Goal: Task Accomplishment & Management: Manage account settings

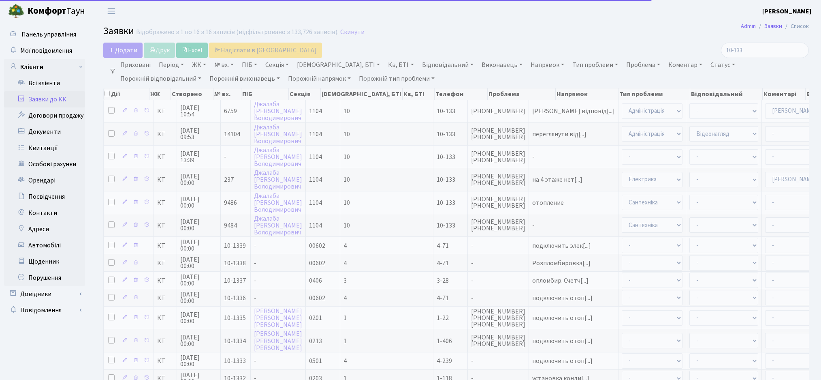
select select "25"
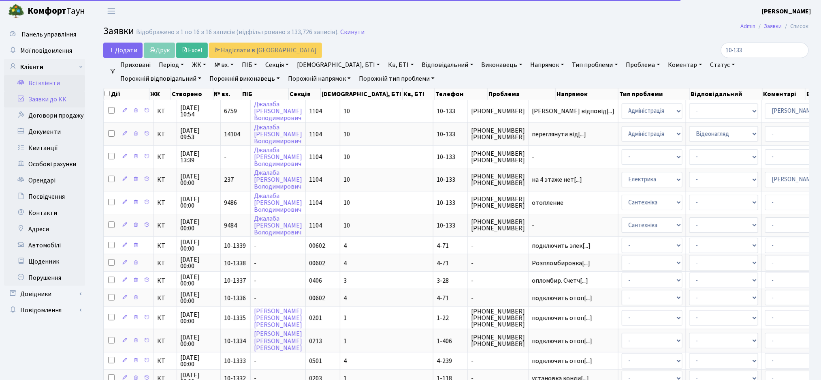
click at [40, 84] on link "Всі клієнти" at bounding box center [44, 83] width 81 height 16
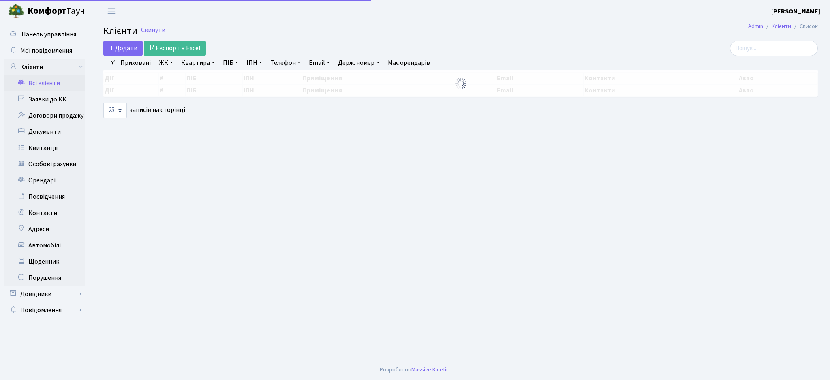
select select "25"
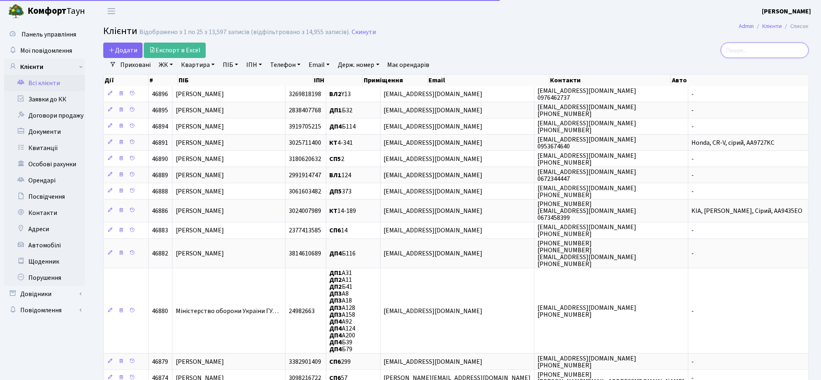
click at [754, 51] on input "search" at bounding box center [765, 50] width 88 height 15
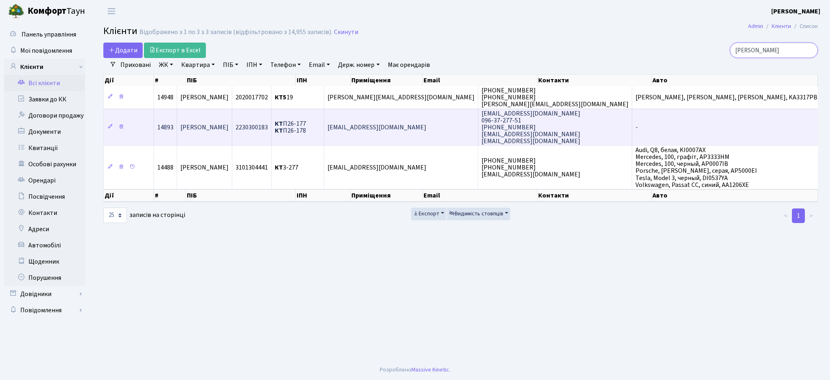
type input "[PERSON_NAME]"
click at [232, 122] on td "[PERSON_NAME]" at bounding box center [204, 127] width 55 height 37
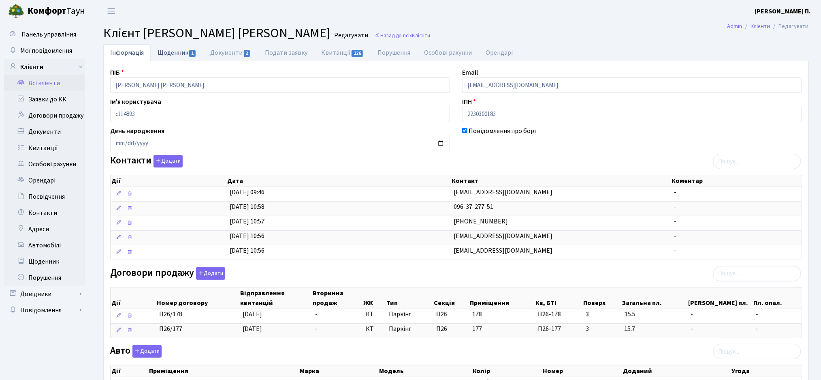
click at [171, 49] on link "Щоденник 1" at bounding box center [177, 52] width 53 height 17
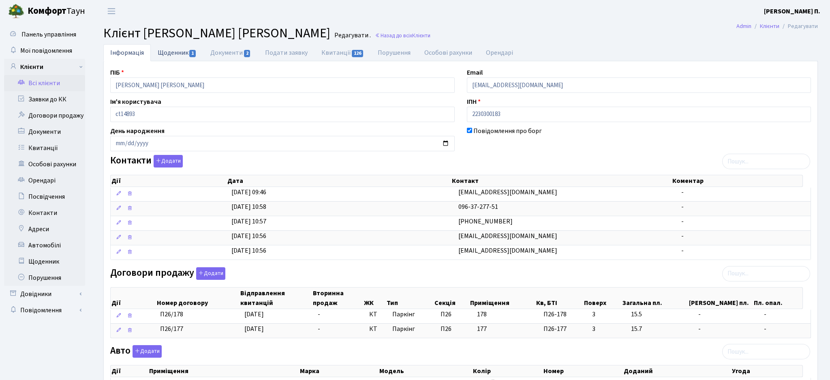
select select "25"
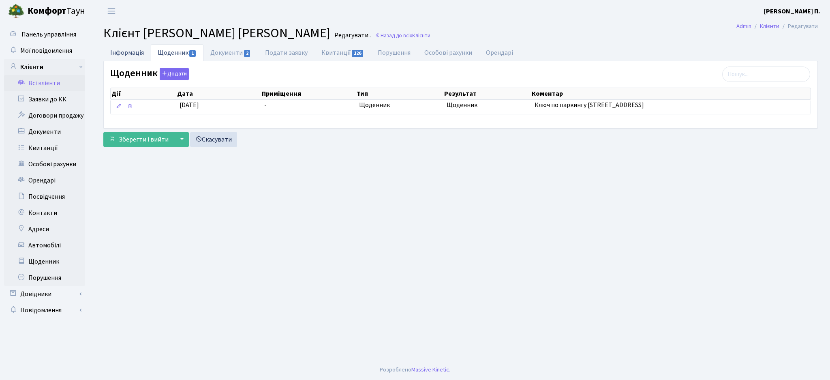
click at [124, 54] on link "Інформація" at bounding box center [126, 52] width 47 height 17
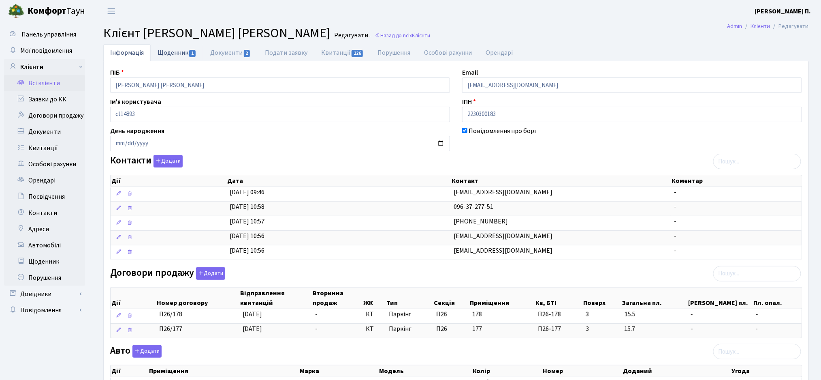
click at [194, 54] on span "1" at bounding box center [192, 53] width 6 height 7
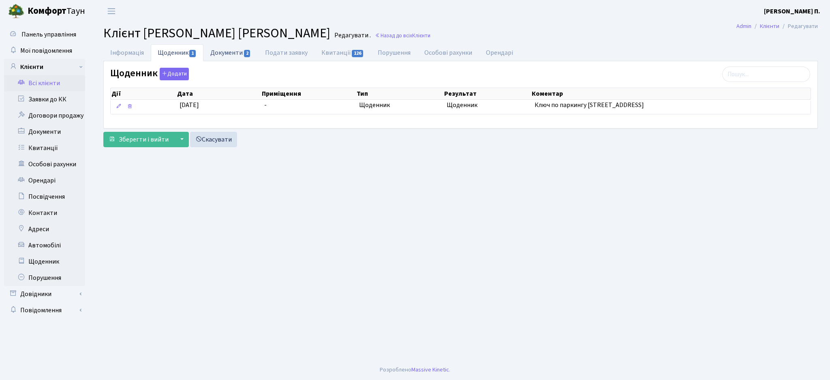
click at [223, 57] on link "Документи 2" at bounding box center [230, 52] width 54 height 17
select select "25"
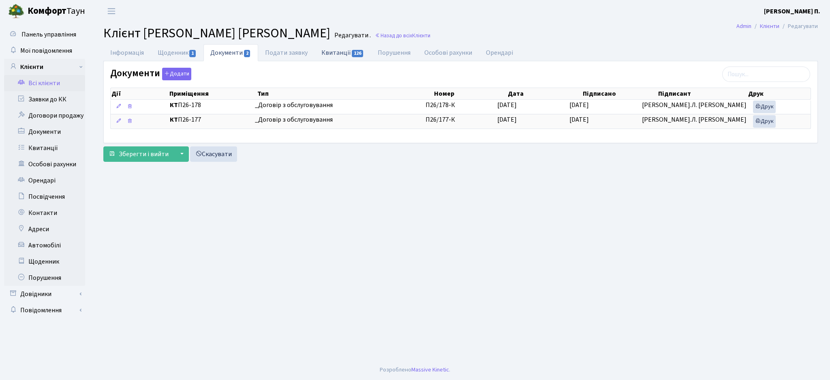
click at [335, 58] on link "Квитанції 126" at bounding box center [342, 52] width 56 height 17
select select "25"
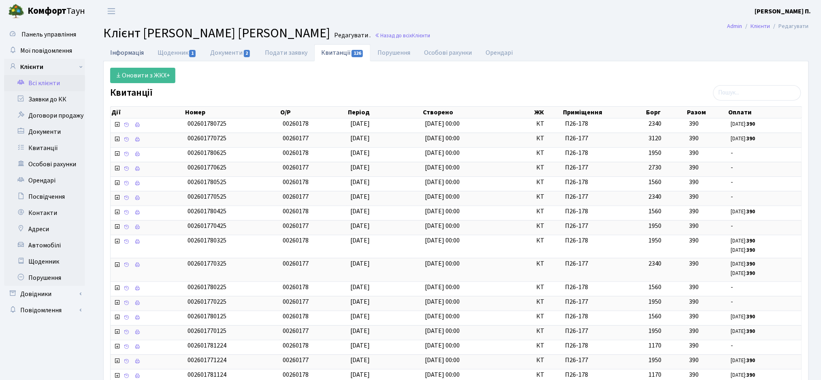
click at [130, 53] on link "Інформація" at bounding box center [126, 52] width 47 height 17
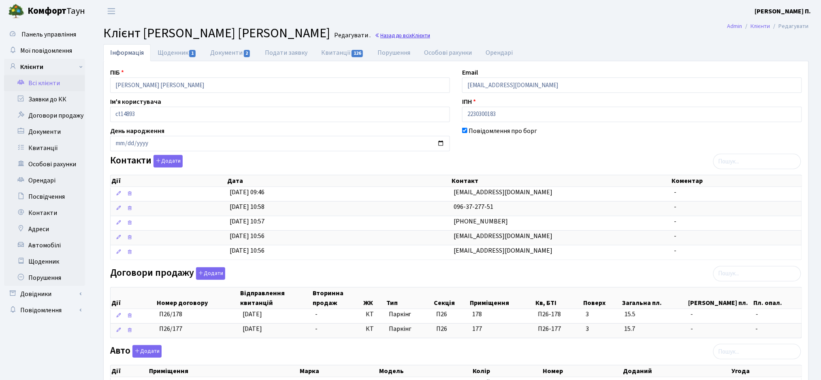
click at [375, 38] on link "Назад до всіх Клієнти" at bounding box center [402, 36] width 55 height 8
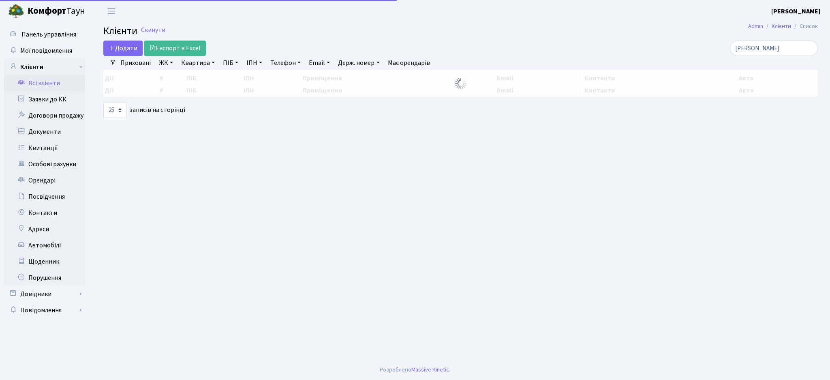
select select "25"
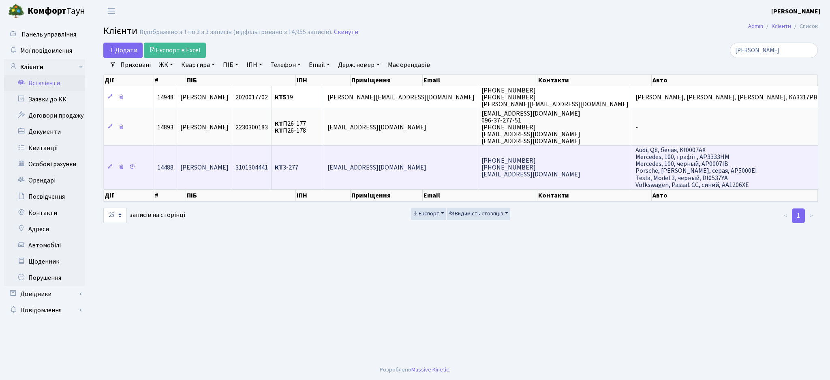
click at [324, 168] on td "КТ 3-277" at bounding box center [297, 167] width 53 height 44
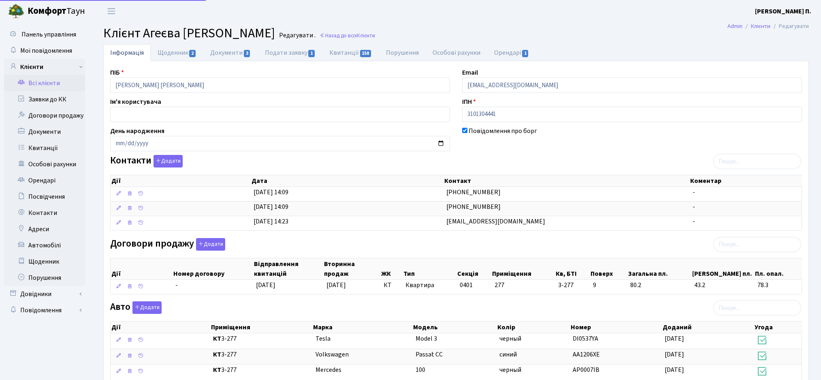
select select "25"
click at [511, 49] on link "Орендарі 1" at bounding box center [511, 52] width 49 height 17
select select "25"
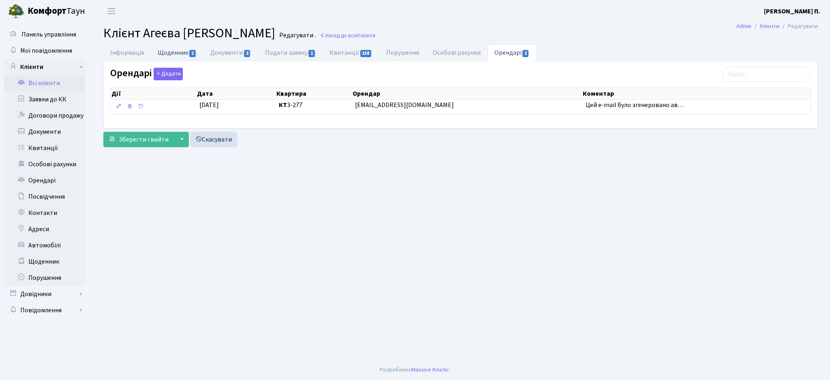
click at [191, 51] on span "2" at bounding box center [192, 53] width 6 height 7
select select "25"
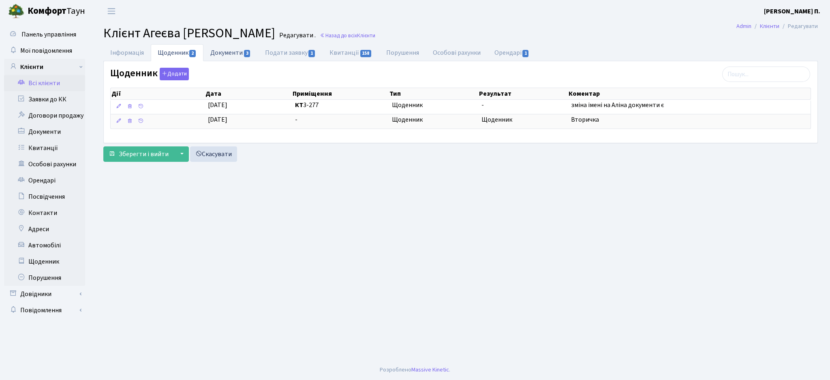
click at [223, 51] on link "Документи 3" at bounding box center [230, 52] width 54 height 17
select select "25"
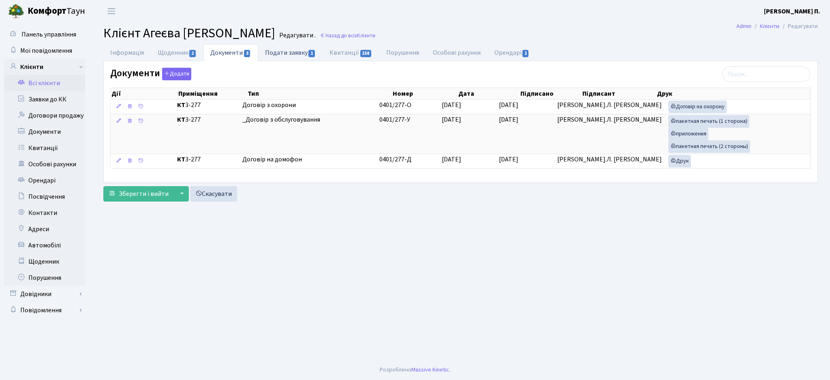
click at [294, 55] on link "Подати заявку 1" at bounding box center [290, 52] width 64 height 17
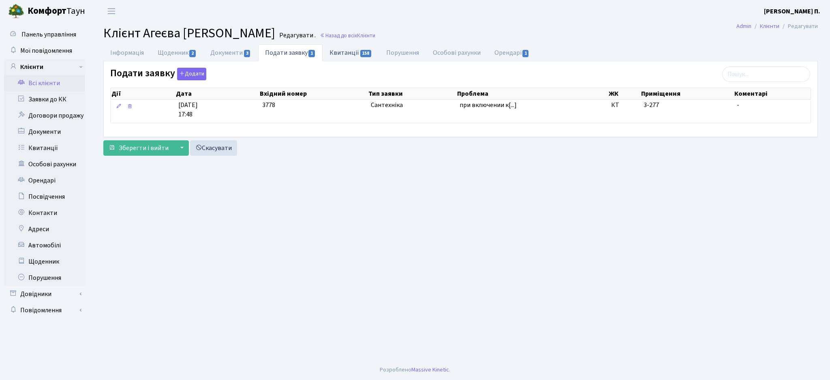
click at [360, 55] on span "158" at bounding box center [365, 53] width 11 height 7
select select "25"
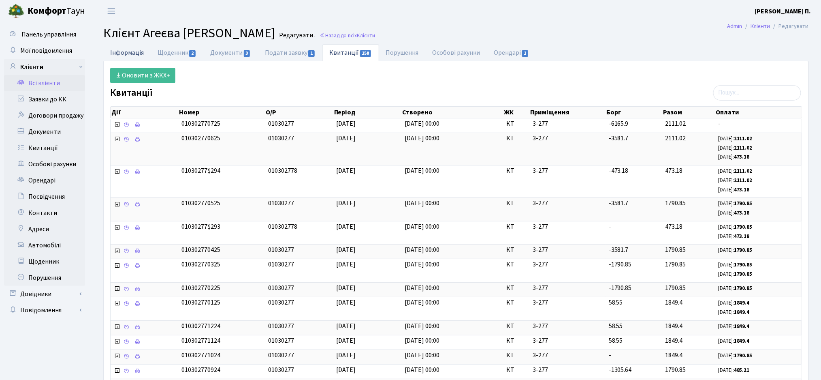
click at [126, 51] on link "Інформація" at bounding box center [126, 52] width 47 height 17
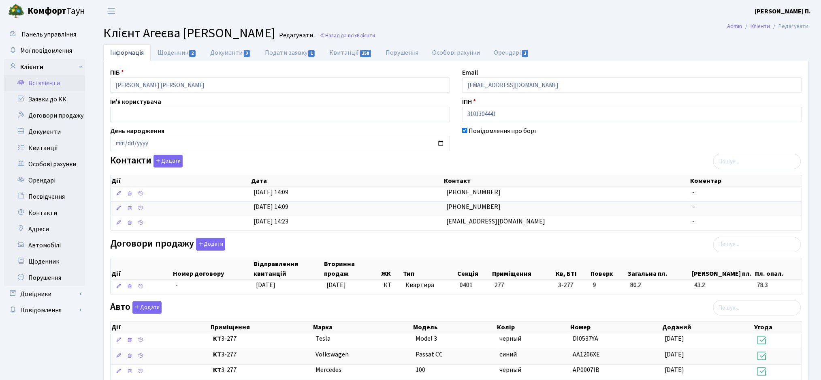
click at [41, 83] on link "Всі клієнти" at bounding box center [44, 83] width 81 height 16
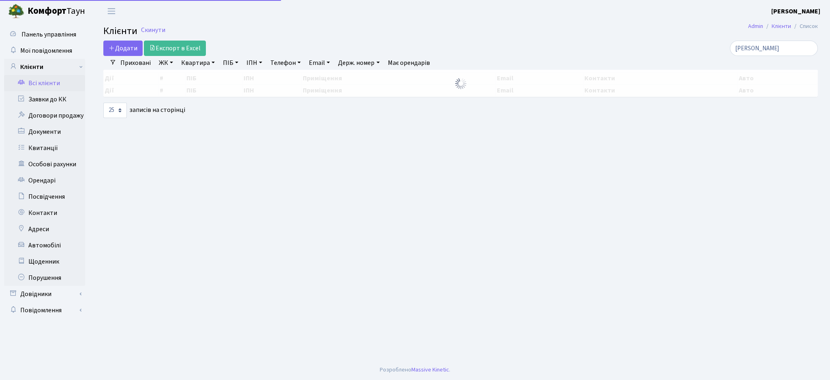
select select "25"
